Goal: Information Seeking & Learning: Learn about a topic

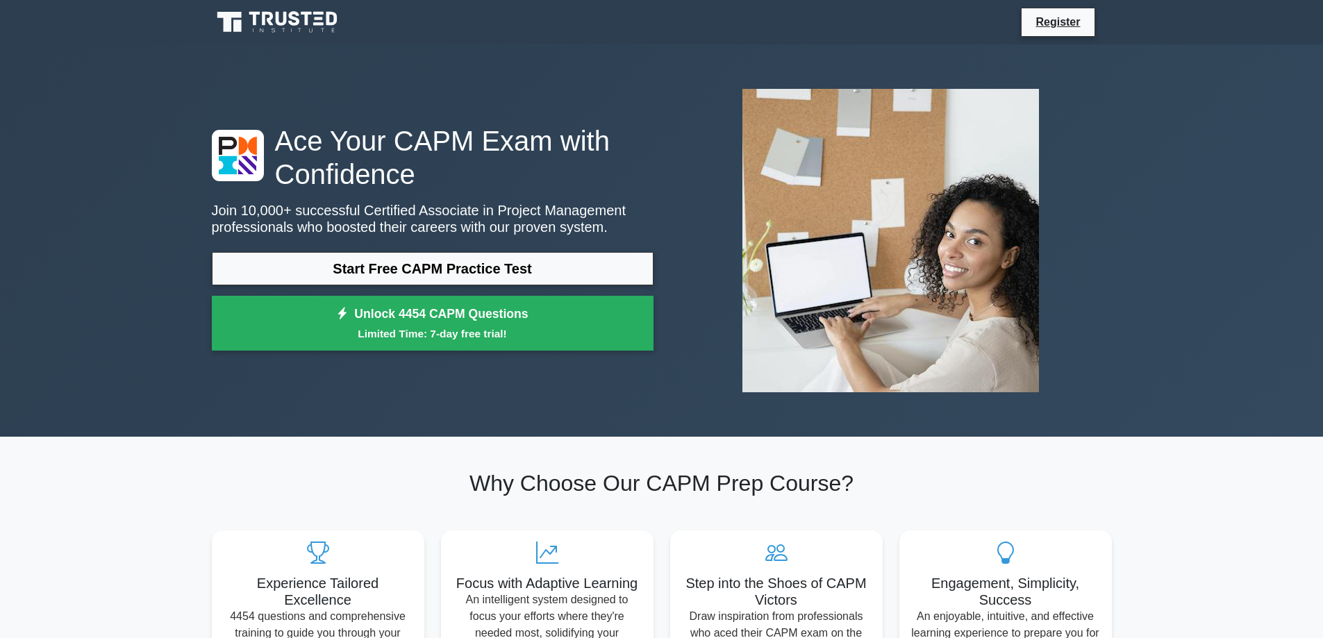
scroll to position [69, 0]
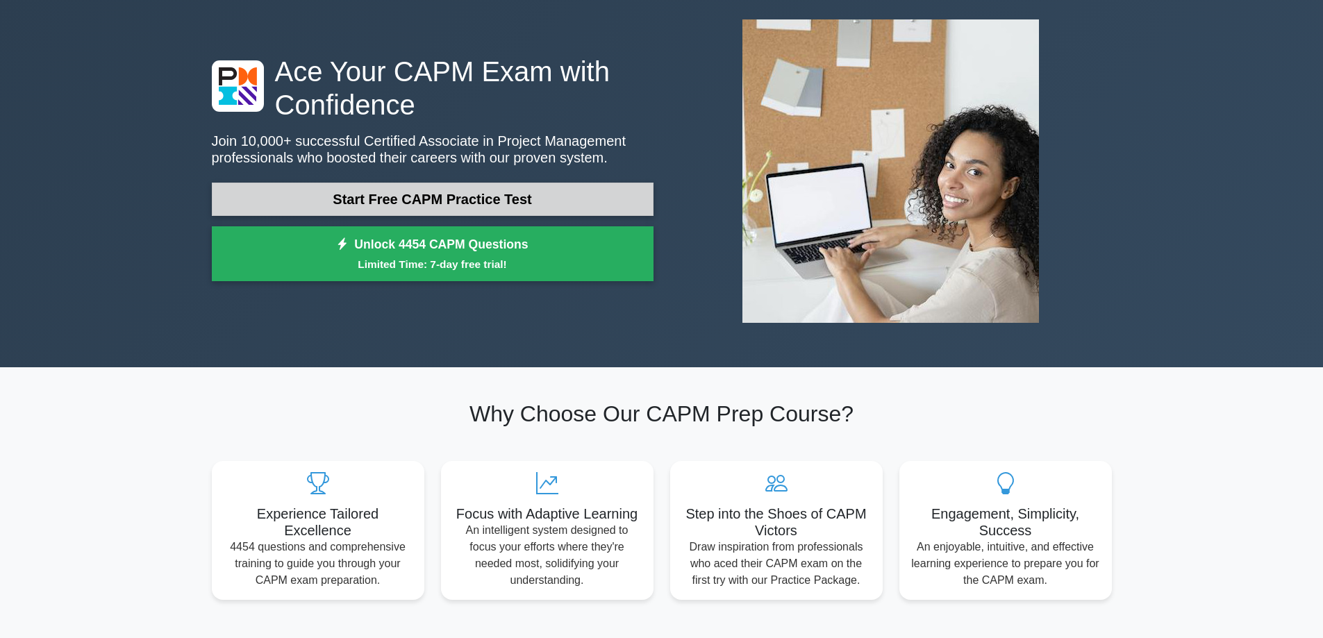
click at [476, 193] on link "Start Free CAPM Practice Test" at bounding box center [433, 199] width 442 height 33
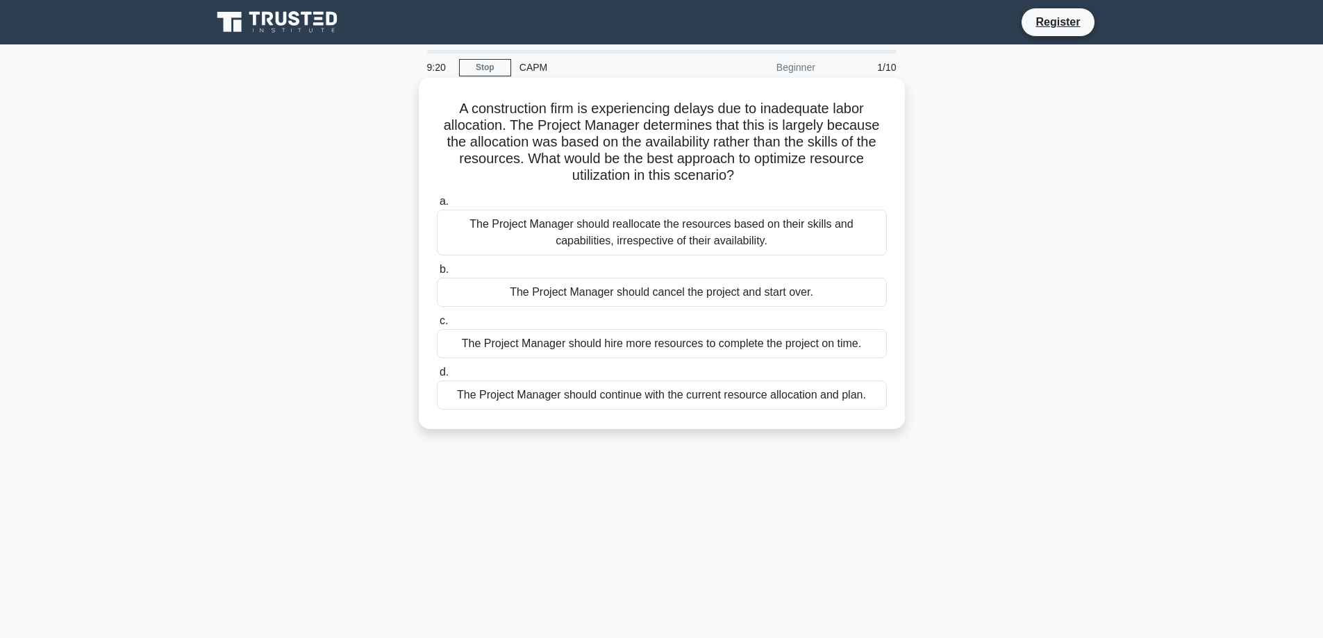
click at [640, 237] on div "The Project Manager should reallocate the resources based on their skills and c…" at bounding box center [662, 233] width 450 height 46
click at [437, 206] on input "a. The Project Manager should reallocate the resources based on their skills an…" at bounding box center [437, 201] width 0 height 9
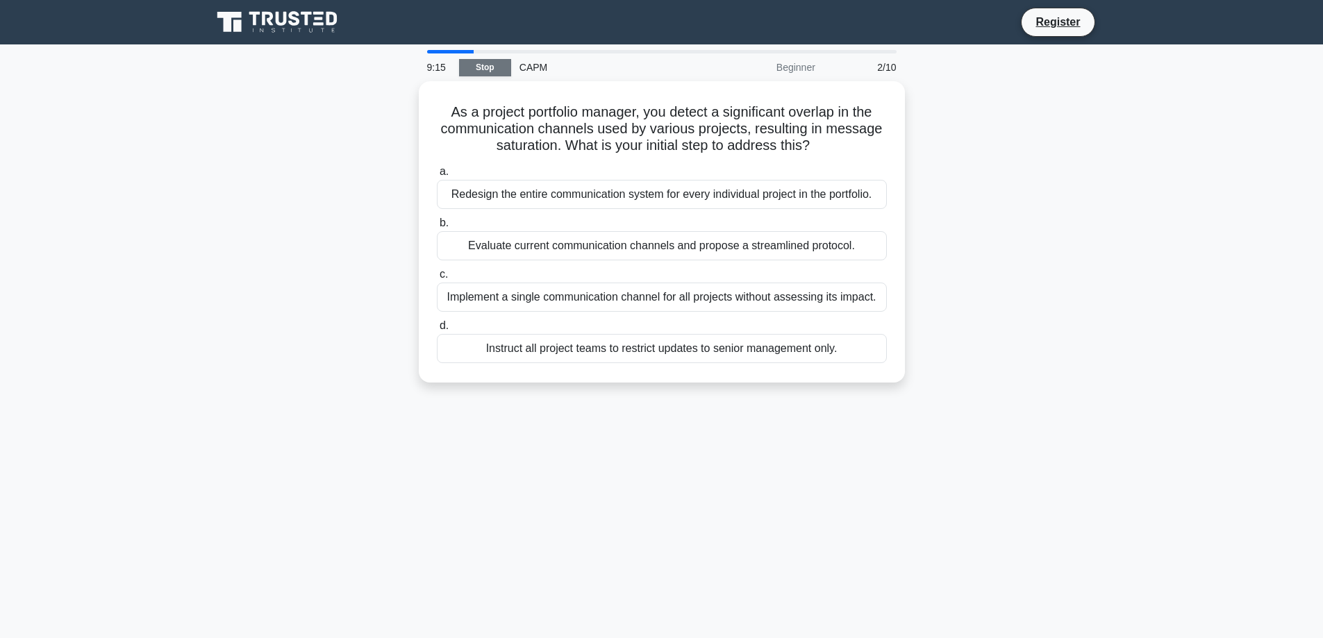
click at [480, 70] on link "Stop" at bounding box center [485, 67] width 52 height 17
